Goal: Task Accomplishment & Management: Complete application form

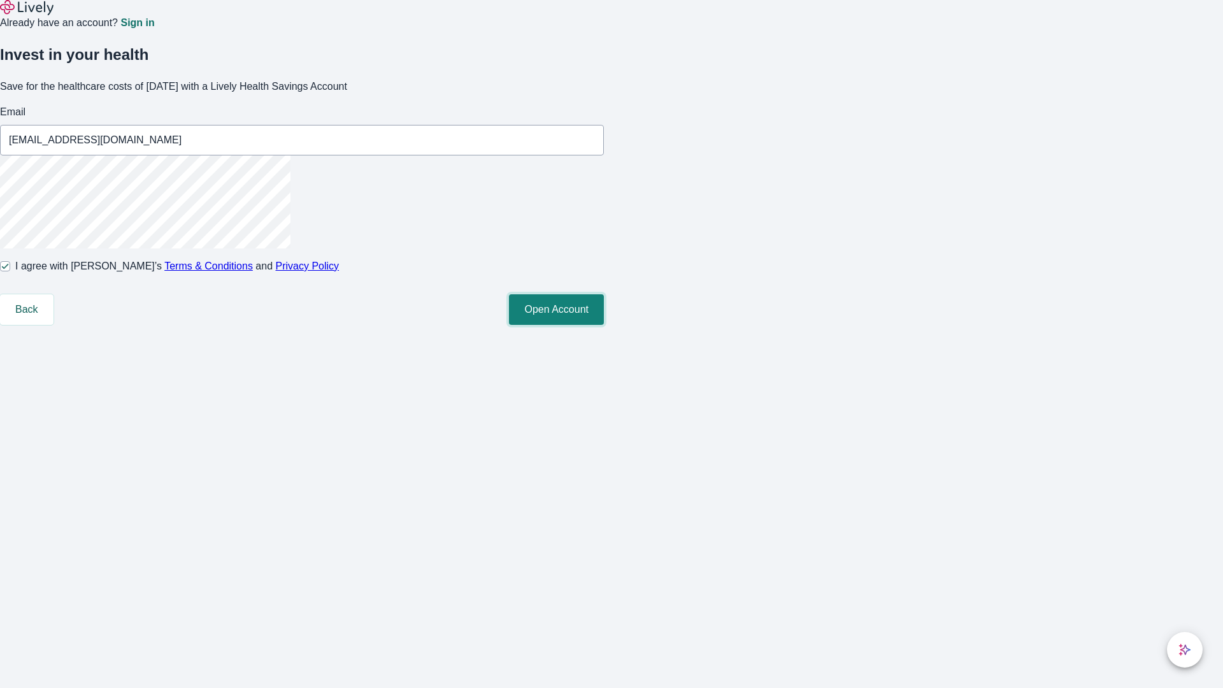
click at [604, 325] on button "Open Account" at bounding box center [556, 309] width 95 height 31
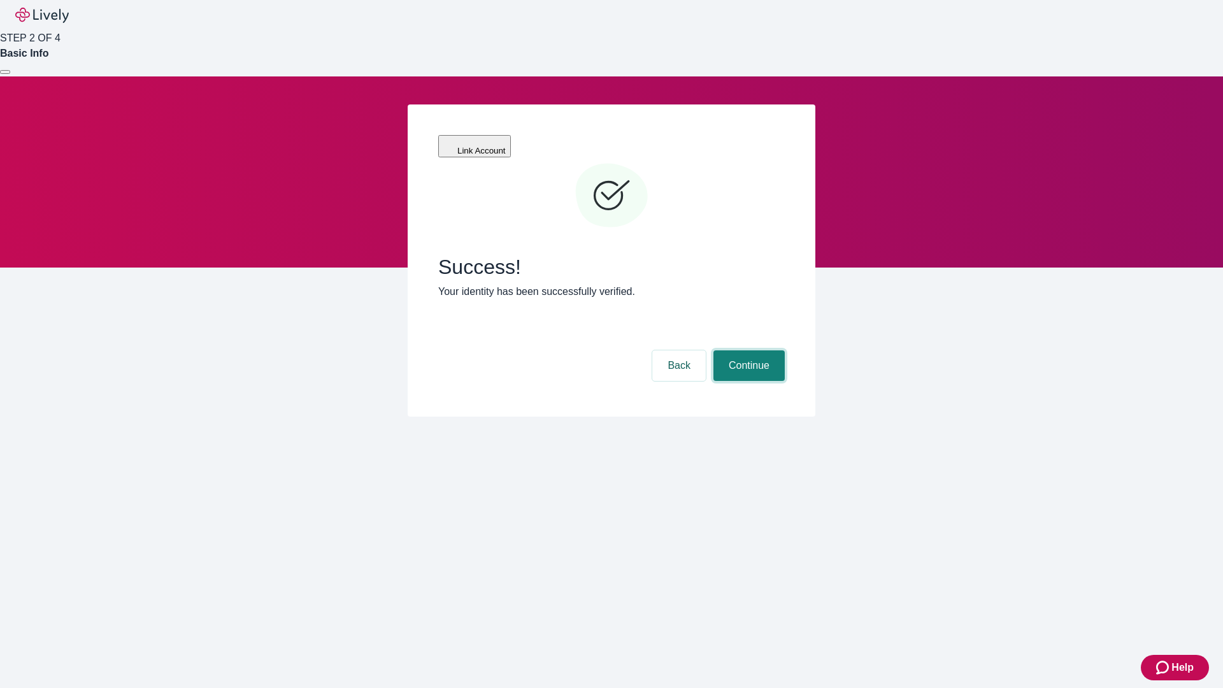
click at [747, 350] on button "Continue" at bounding box center [748, 365] width 71 height 31
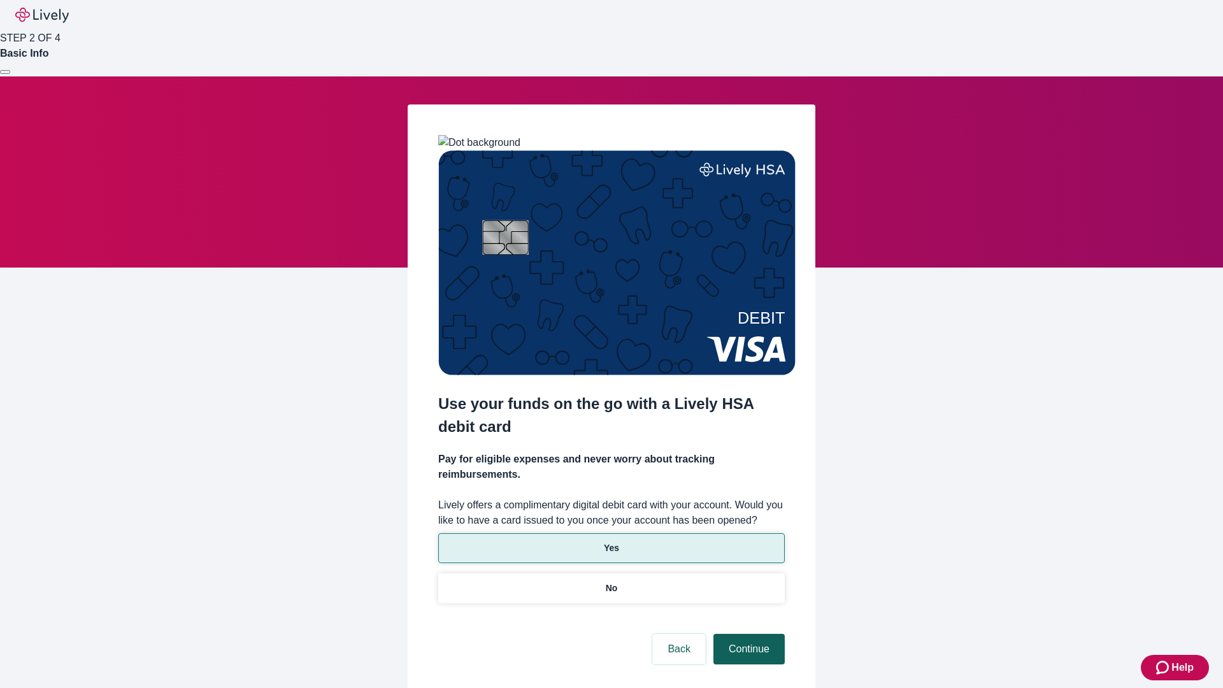
click at [611, 541] on p "Yes" at bounding box center [611, 547] width 15 height 13
click at [747, 634] on button "Continue" at bounding box center [748, 649] width 71 height 31
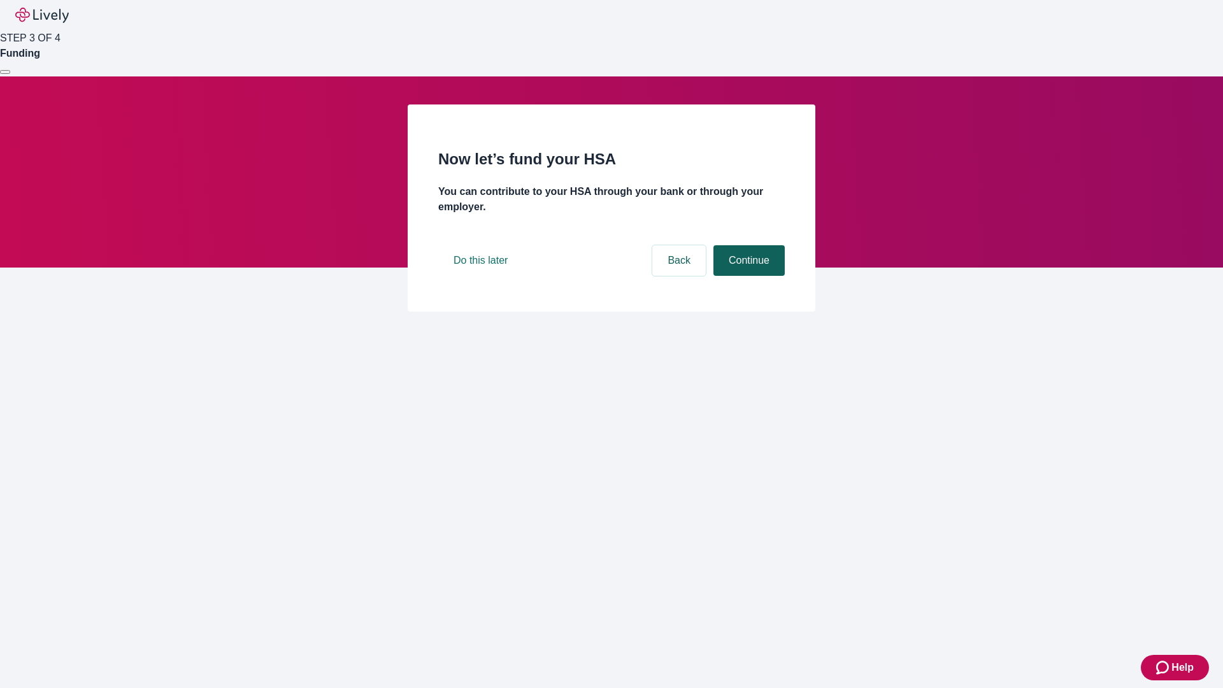
click at [747, 276] on button "Continue" at bounding box center [748, 260] width 71 height 31
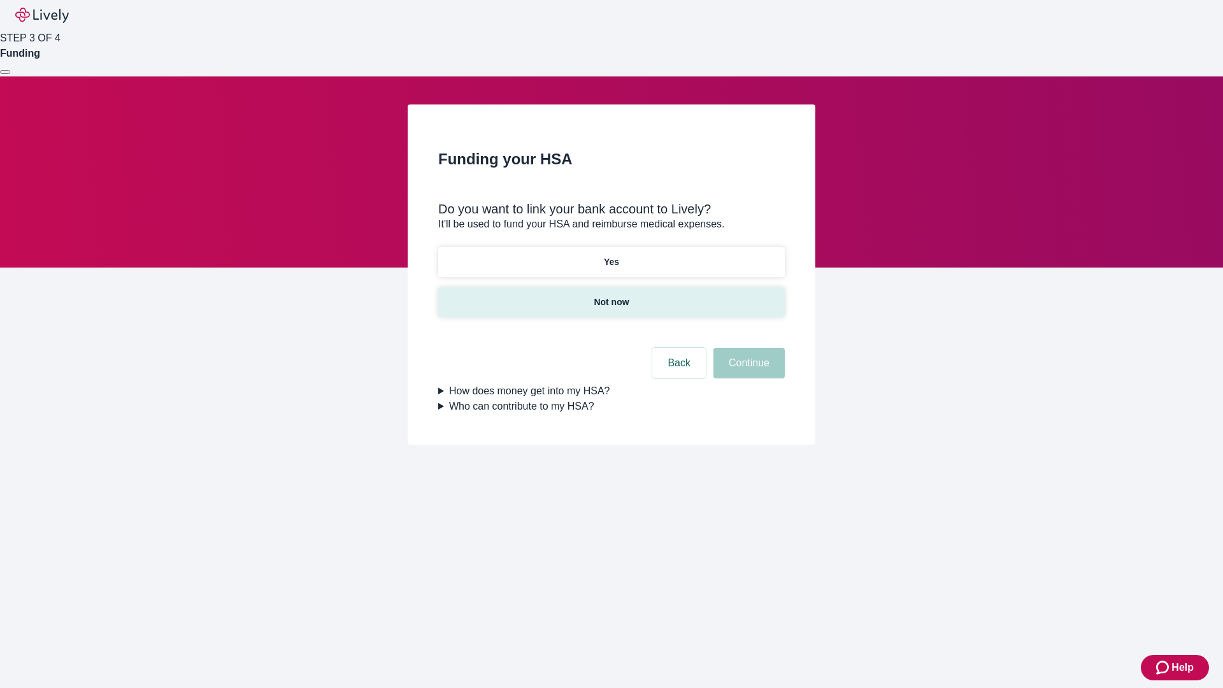
click at [611, 295] on p "Not now" at bounding box center [610, 301] width 35 height 13
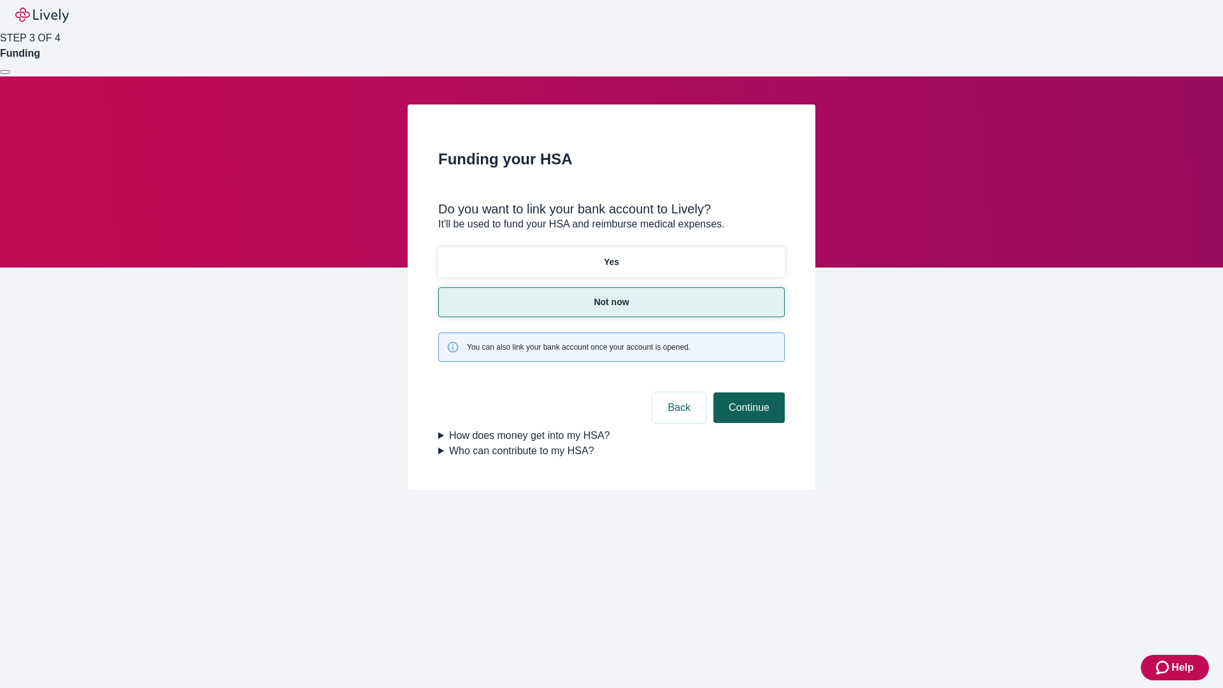
click at [747, 392] on button "Continue" at bounding box center [748, 407] width 71 height 31
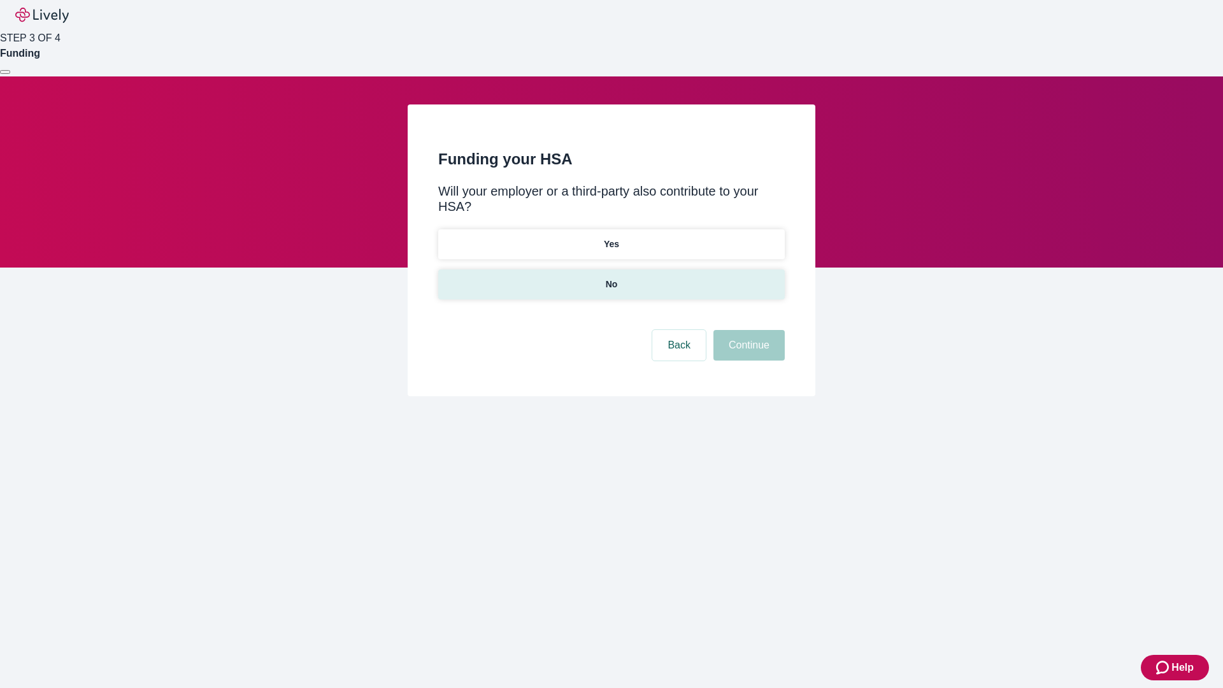
click at [611, 278] on p "No" at bounding box center [612, 284] width 12 height 13
click at [747, 330] on button "Continue" at bounding box center [748, 345] width 71 height 31
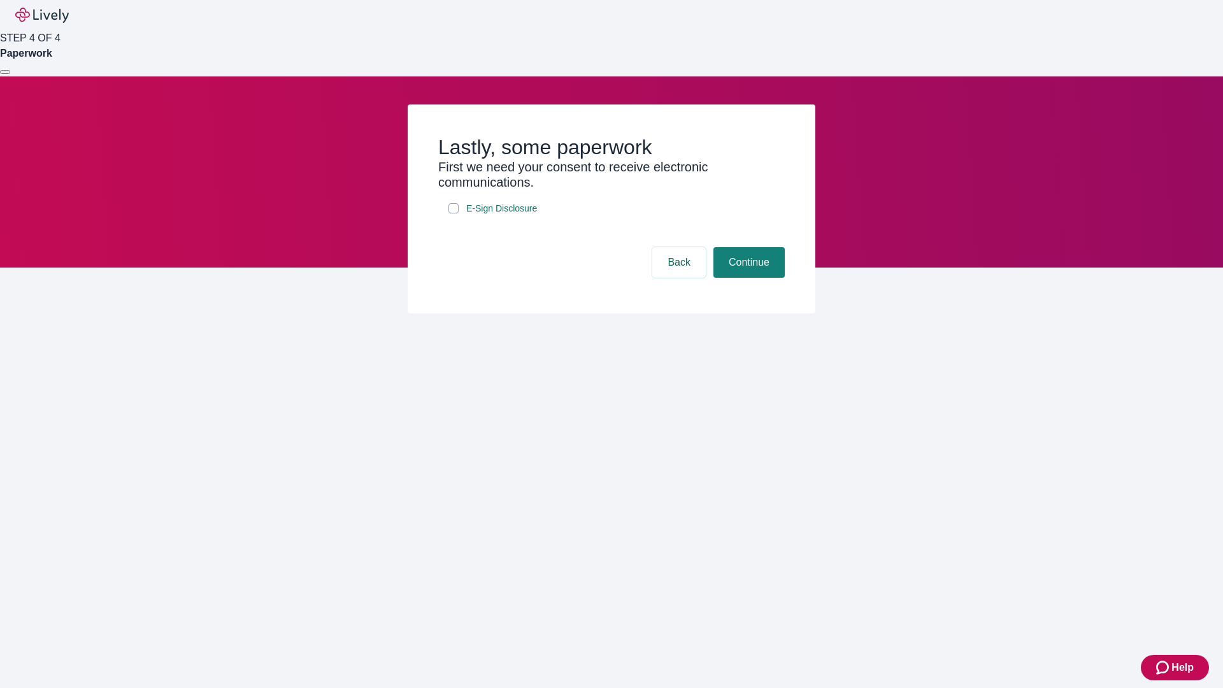
click at [453, 213] on input "E-Sign Disclosure" at bounding box center [453, 208] width 10 height 10
checkbox input "true"
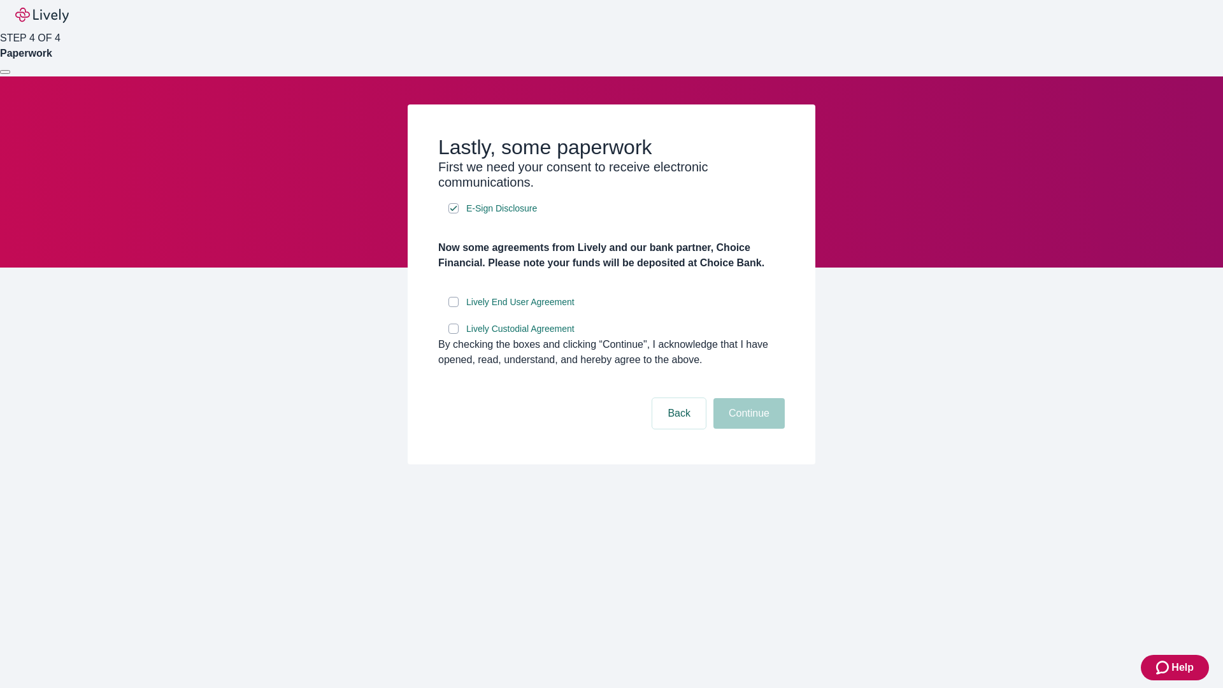
click at [453, 307] on input "Lively End User Agreement" at bounding box center [453, 302] width 10 height 10
checkbox input "true"
click at [453, 334] on input "Lively Custodial Agreement" at bounding box center [453, 328] width 10 height 10
checkbox input "true"
click at [747, 429] on button "Continue" at bounding box center [748, 413] width 71 height 31
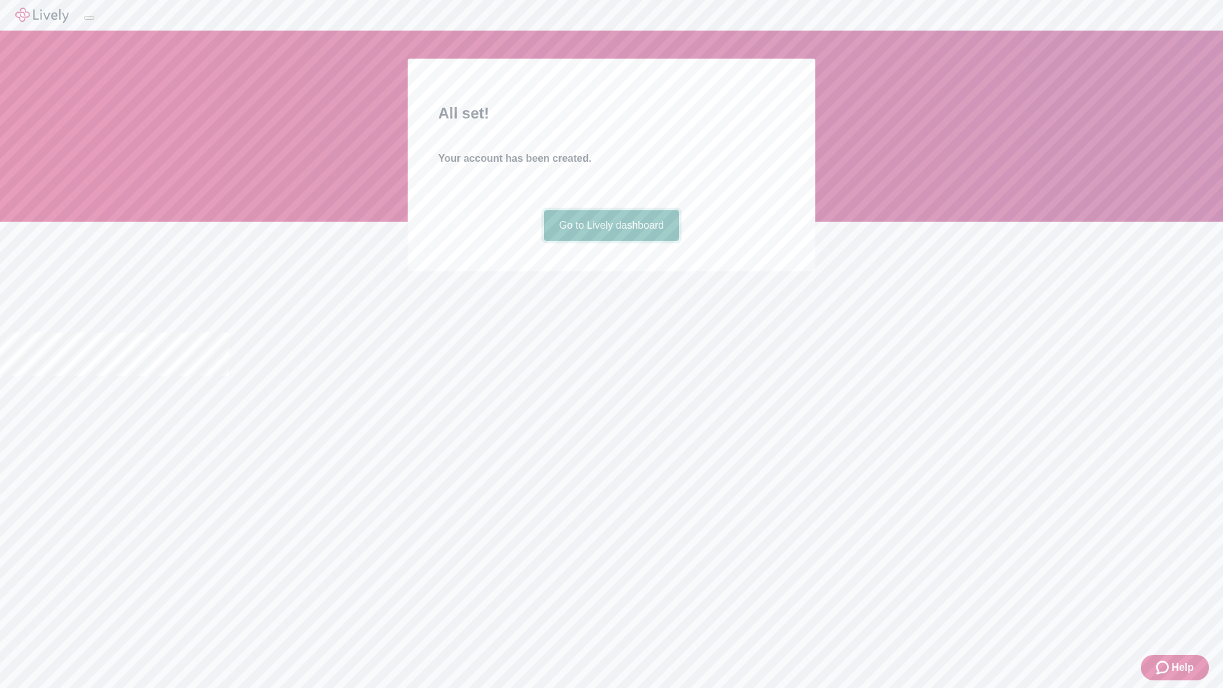
click at [611, 241] on link "Go to Lively dashboard" at bounding box center [612, 225] width 136 height 31
